Goal: Information Seeking & Learning: Compare options

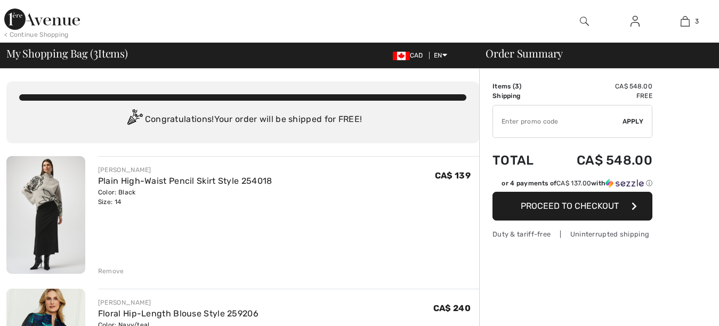
click at [44, 235] on img at bounding box center [45, 215] width 79 height 118
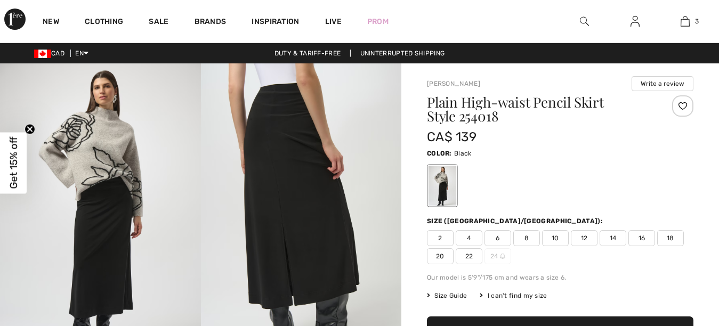
checkbox input "true"
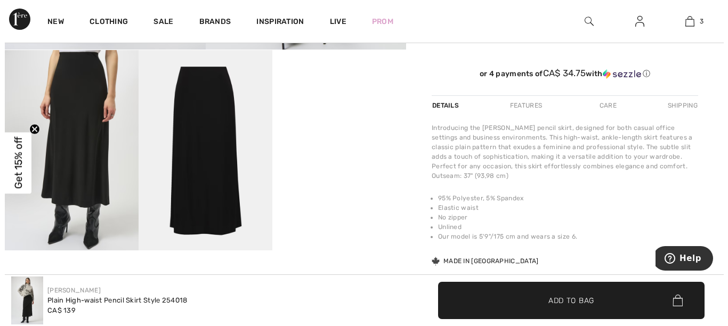
scroll to position [318, 0]
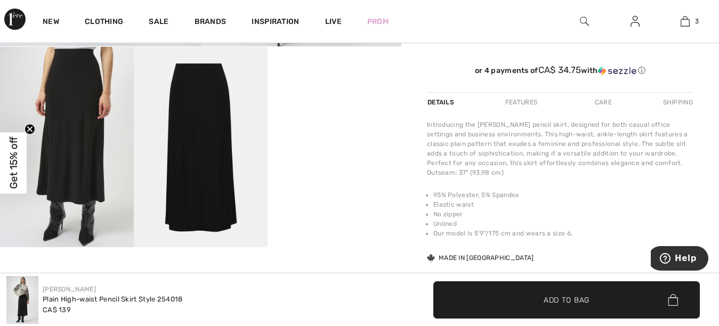
click at [82, 146] on img at bounding box center [67, 147] width 134 height 200
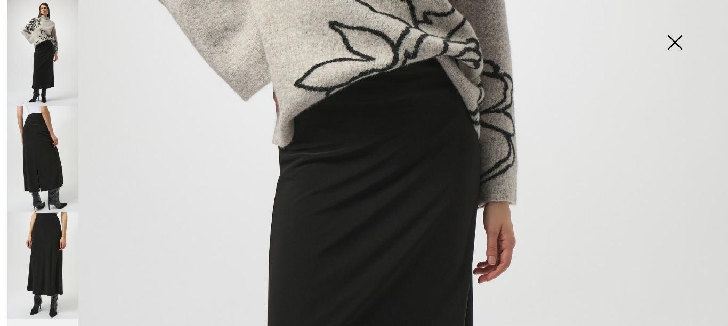
scroll to position [332, 0]
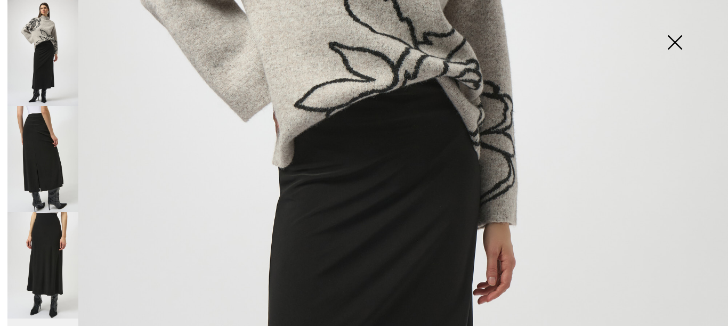
click at [44, 142] on img at bounding box center [42, 159] width 71 height 106
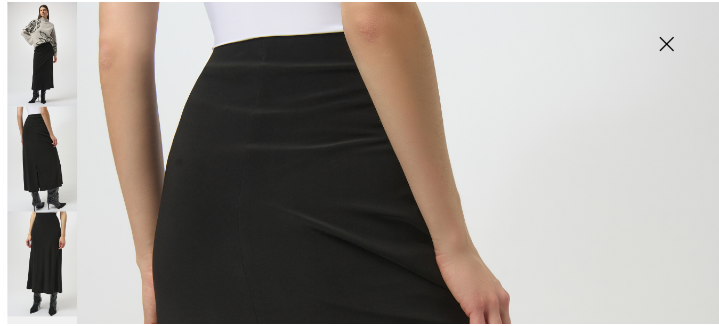
scroll to position [35, 0]
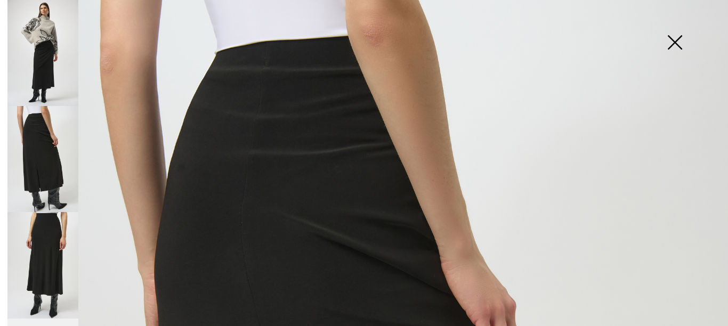
click at [676, 43] on img at bounding box center [674, 43] width 53 height 55
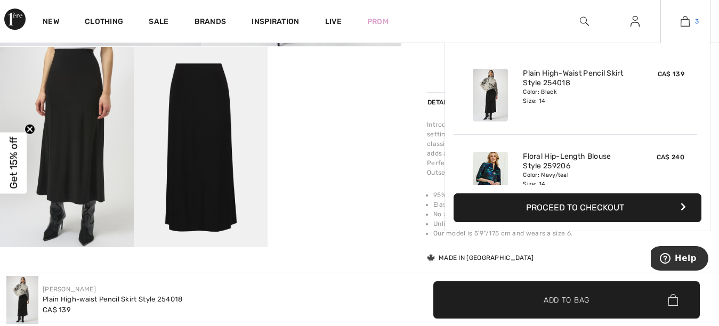
click at [686, 20] on img at bounding box center [685, 21] width 9 height 13
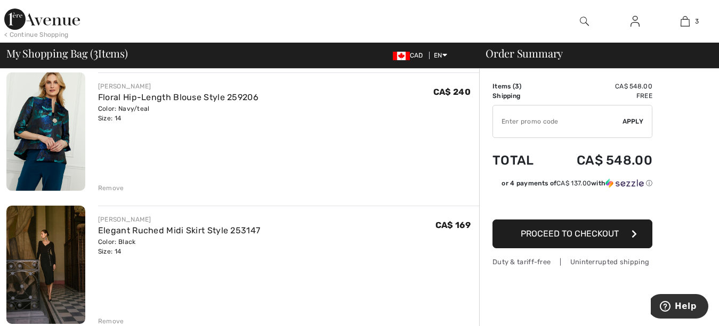
scroll to position [228, 0]
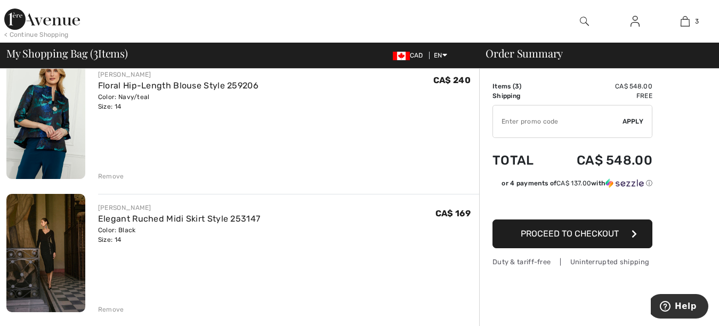
click at [39, 245] on img at bounding box center [45, 253] width 79 height 118
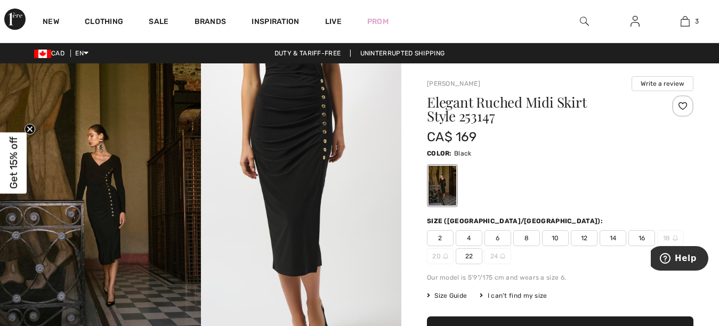
click at [282, 166] on img at bounding box center [301, 213] width 201 height 301
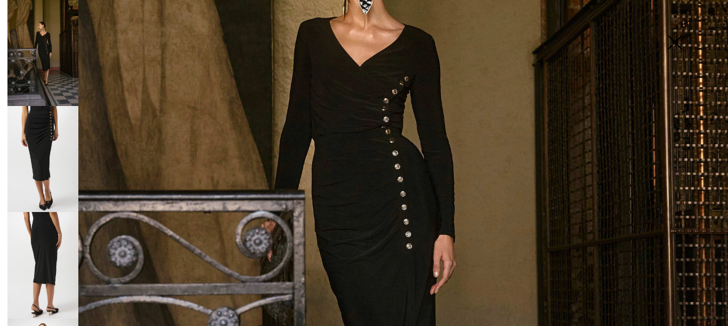
scroll to position [285, 0]
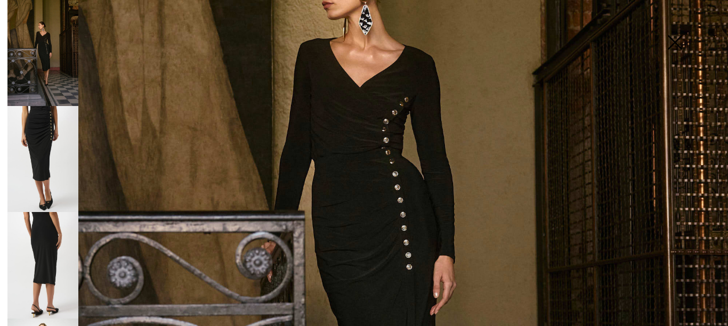
click at [366, 225] on img at bounding box center [364, 261] width 728 height 1092
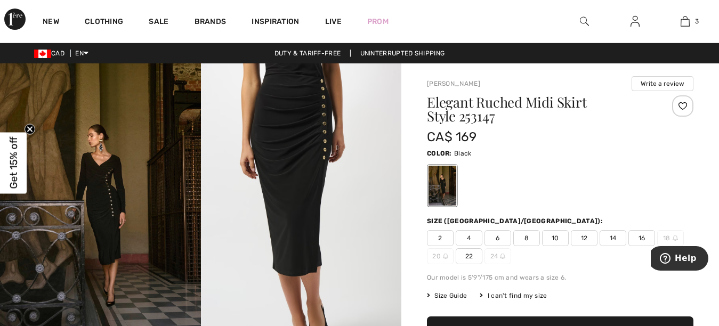
click at [292, 156] on img at bounding box center [301, 213] width 201 height 301
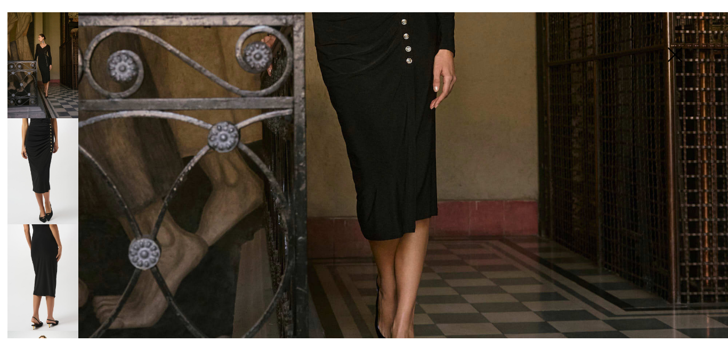
scroll to position [589, 0]
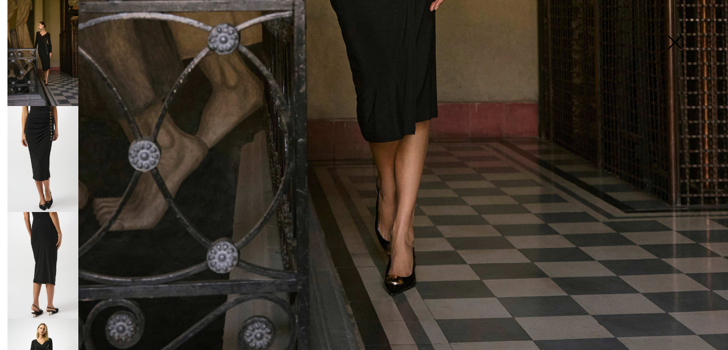
click at [44, 64] on img at bounding box center [42, 53] width 71 height 106
click at [45, 148] on img at bounding box center [42, 159] width 71 height 106
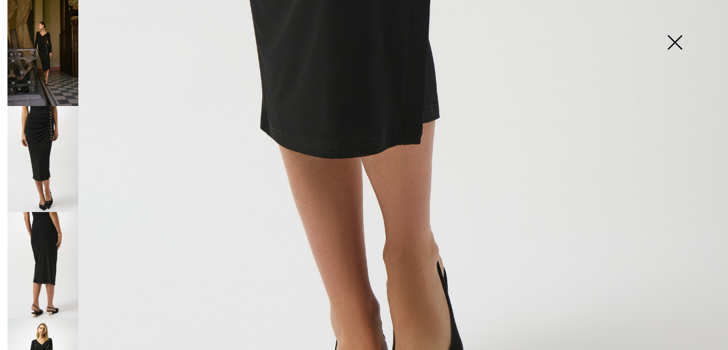
scroll to position [652, 0]
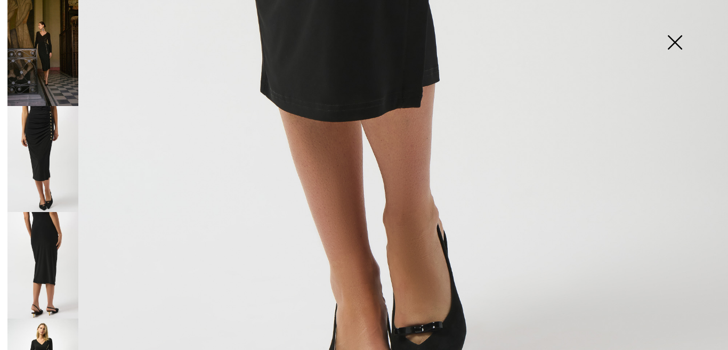
click at [39, 261] on img at bounding box center [42, 265] width 71 height 106
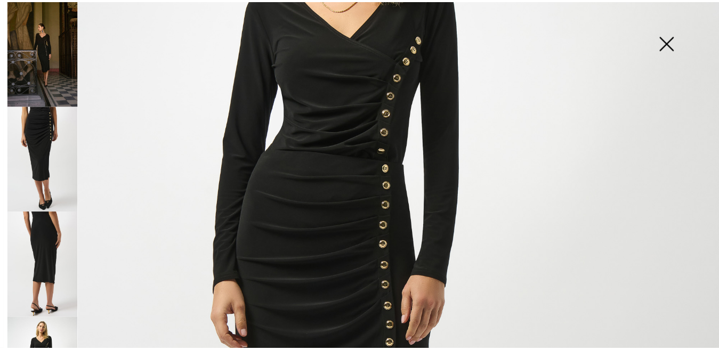
scroll to position [215, 0]
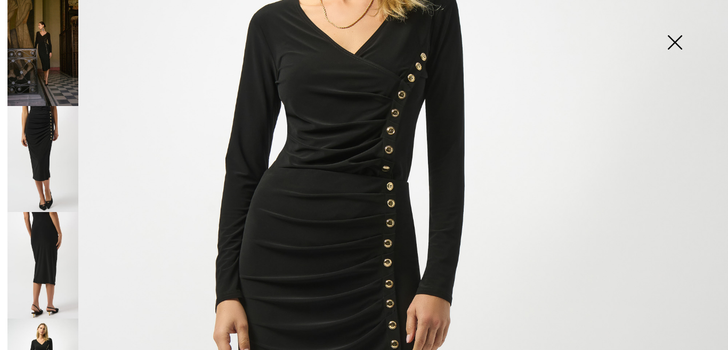
click at [673, 39] on img at bounding box center [674, 43] width 53 height 55
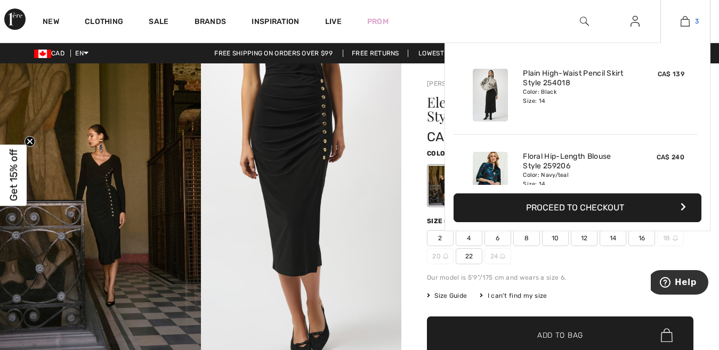
click at [684, 20] on img at bounding box center [685, 21] width 9 height 13
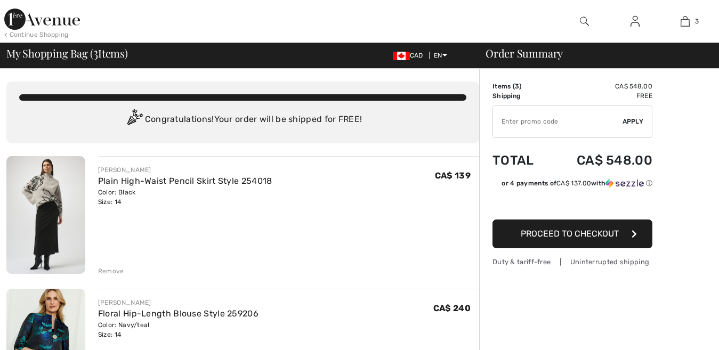
click at [46, 335] on img at bounding box center [45, 348] width 79 height 118
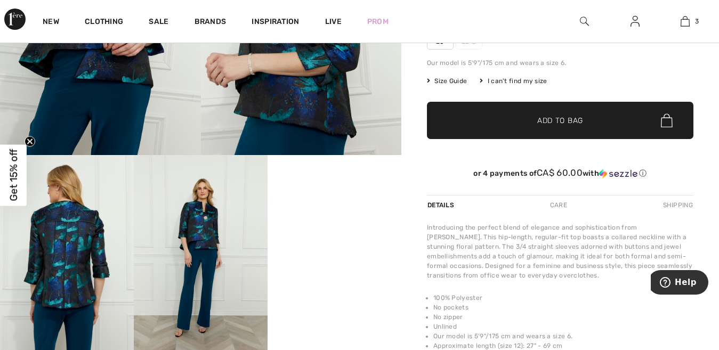
scroll to position [238, 0]
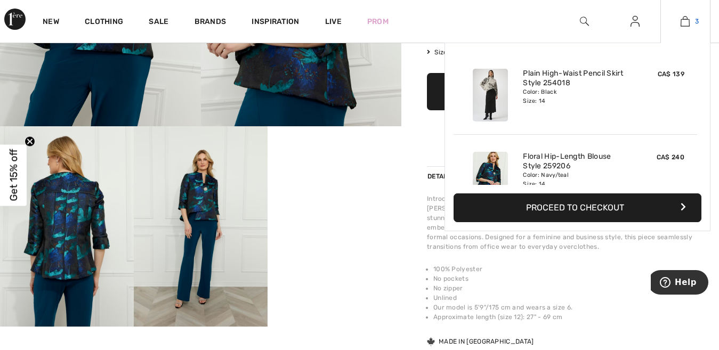
click at [687, 23] on img at bounding box center [685, 21] width 9 height 13
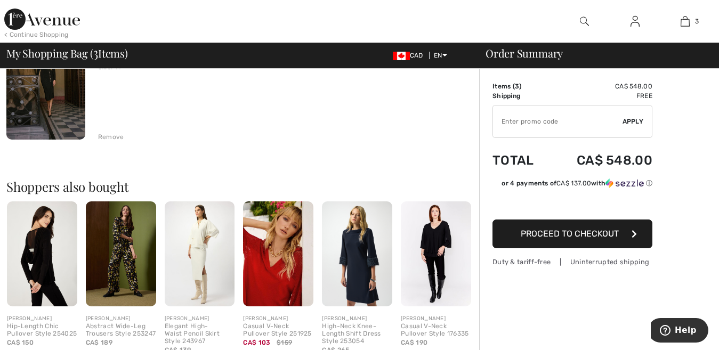
scroll to position [402, 0]
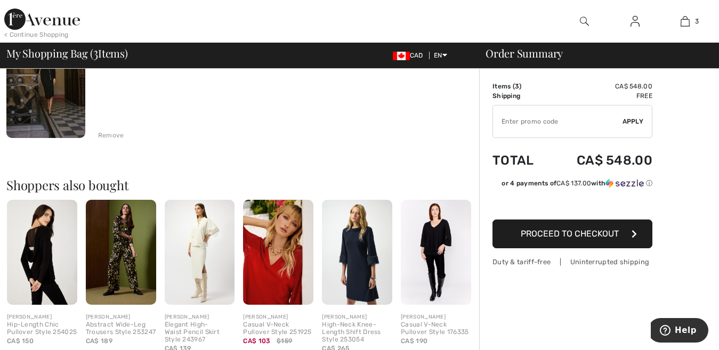
click at [47, 249] on img at bounding box center [42, 253] width 70 height 106
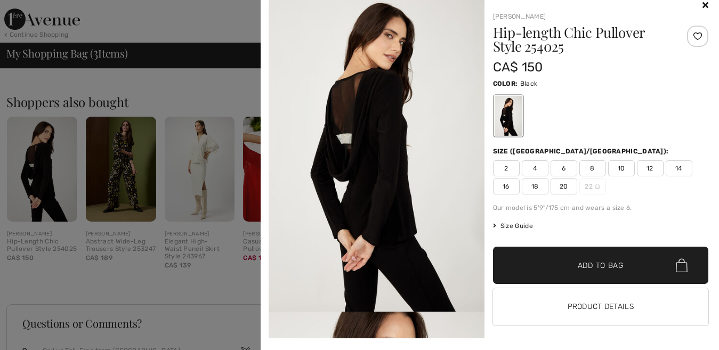
scroll to position [7, 0]
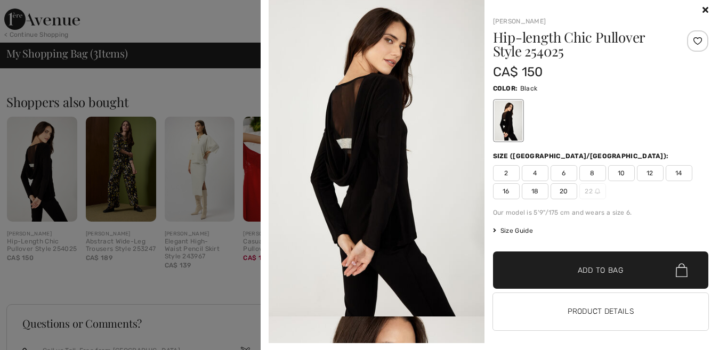
click at [368, 165] on img at bounding box center [377, 155] width 216 height 324
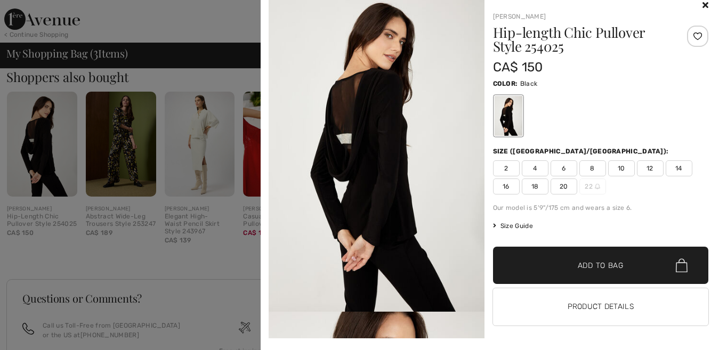
scroll to position [451, 0]
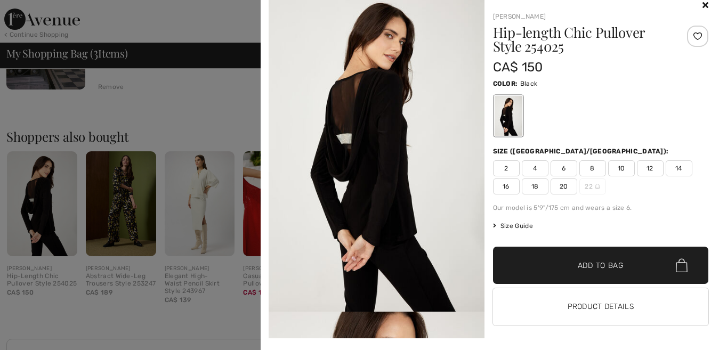
click at [168, 119] on div at bounding box center [359, 175] width 719 height 350
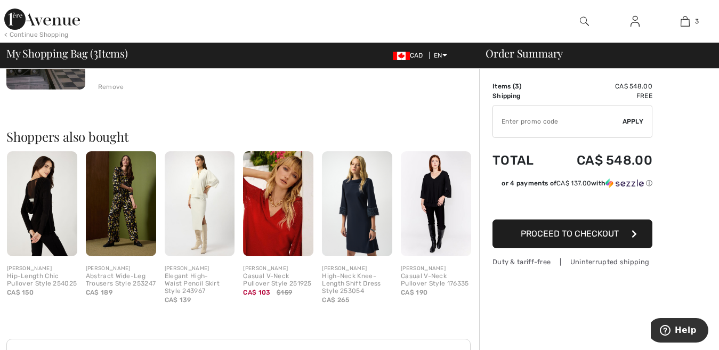
click at [122, 213] on img at bounding box center [121, 204] width 70 height 106
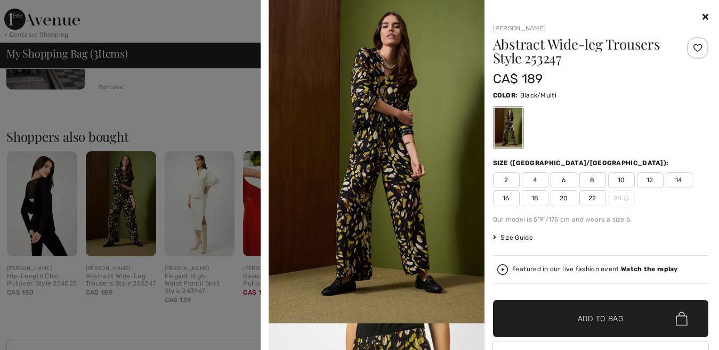
click at [204, 182] on div at bounding box center [359, 175] width 719 height 350
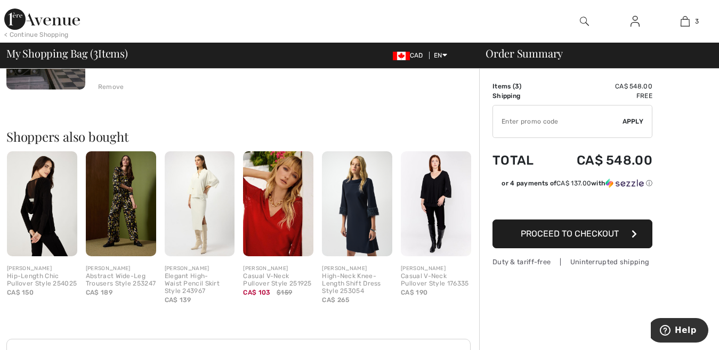
click at [195, 190] on img at bounding box center [200, 204] width 70 height 106
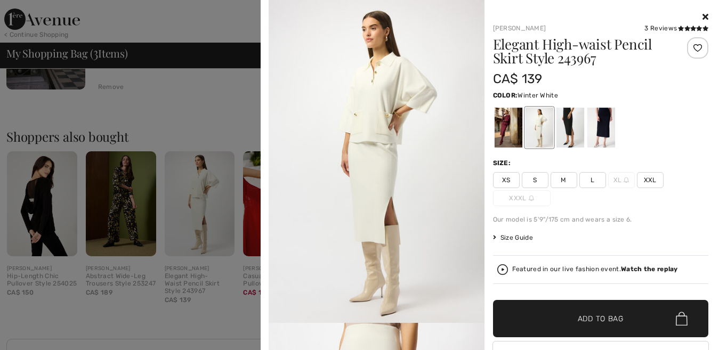
click at [158, 116] on div at bounding box center [359, 175] width 719 height 350
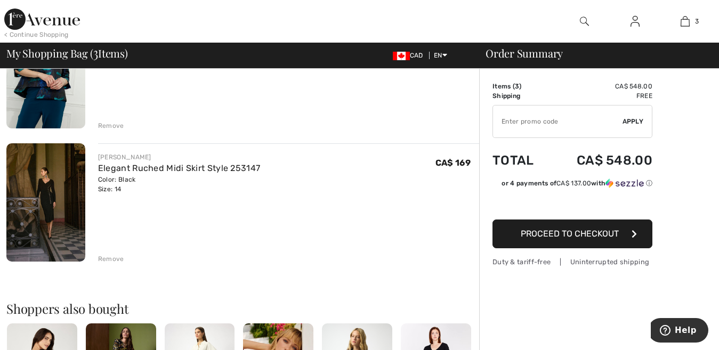
scroll to position [238, 0]
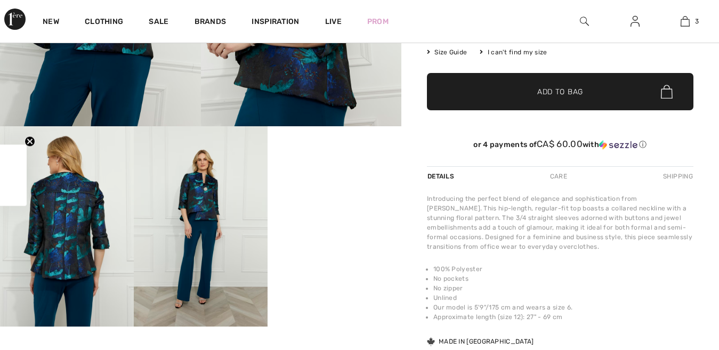
scroll to position [238, 0]
checkbox input "true"
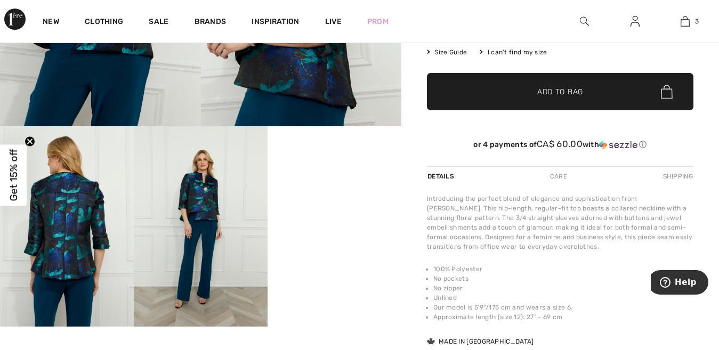
scroll to position [0, 0]
